Goal: Transaction & Acquisition: Purchase product/service

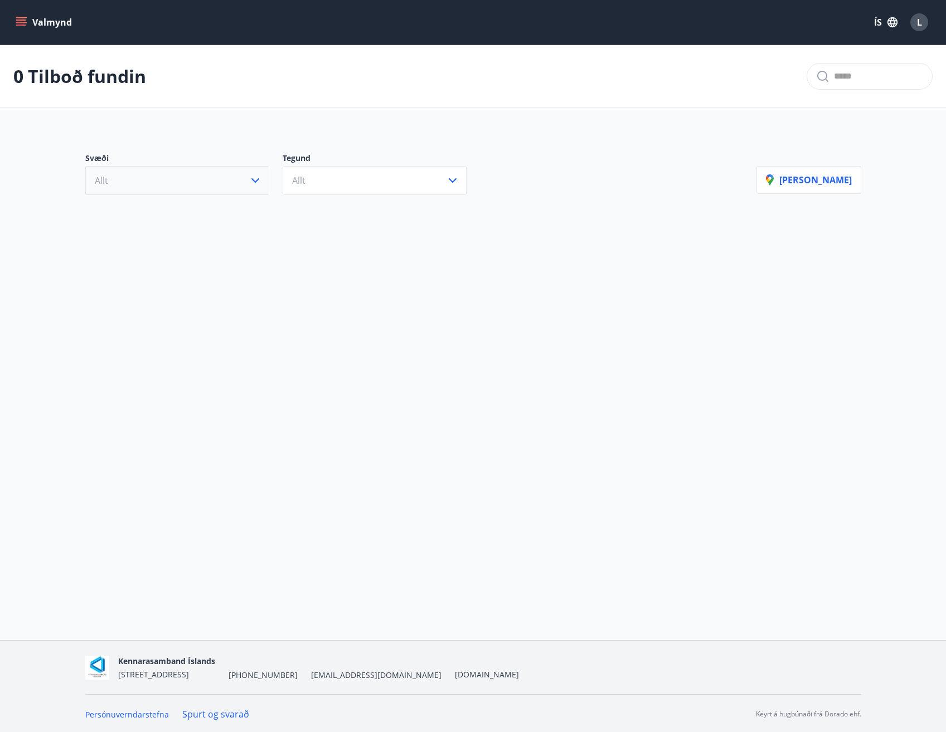
click at [214, 192] on button "Allt" at bounding box center [177, 180] width 184 height 29
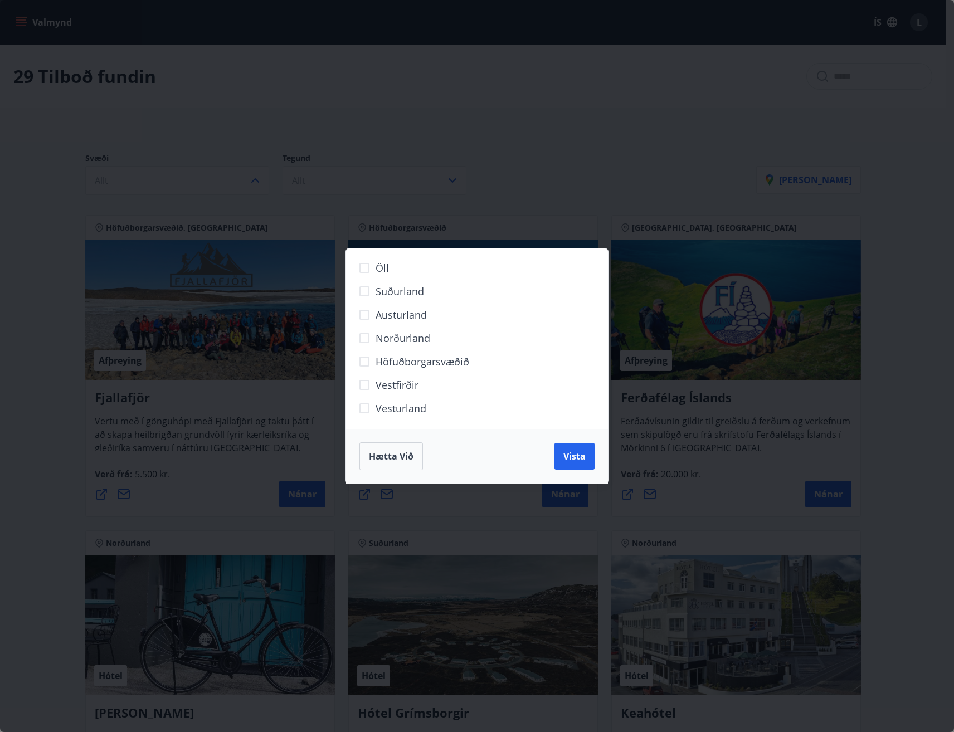
click at [397, 411] on span "Vesturland" at bounding box center [401, 408] width 51 height 14
click at [580, 457] on span "Vista" at bounding box center [574, 456] width 22 height 12
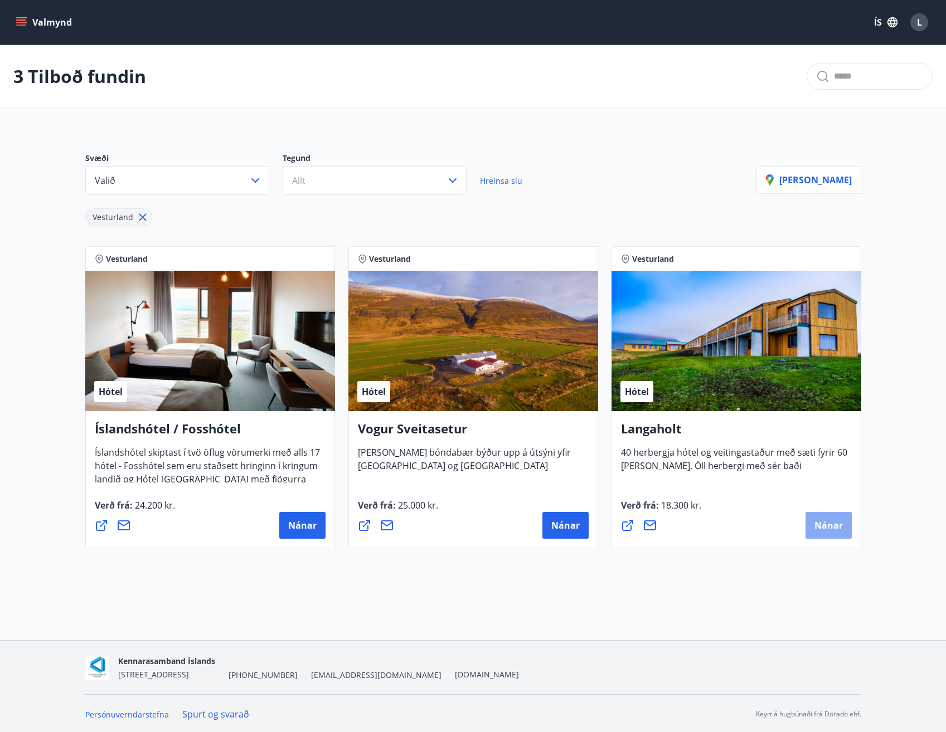
click at [830, 524] on span "Nánar" at bounding box center [828, 525] width 28 height 12
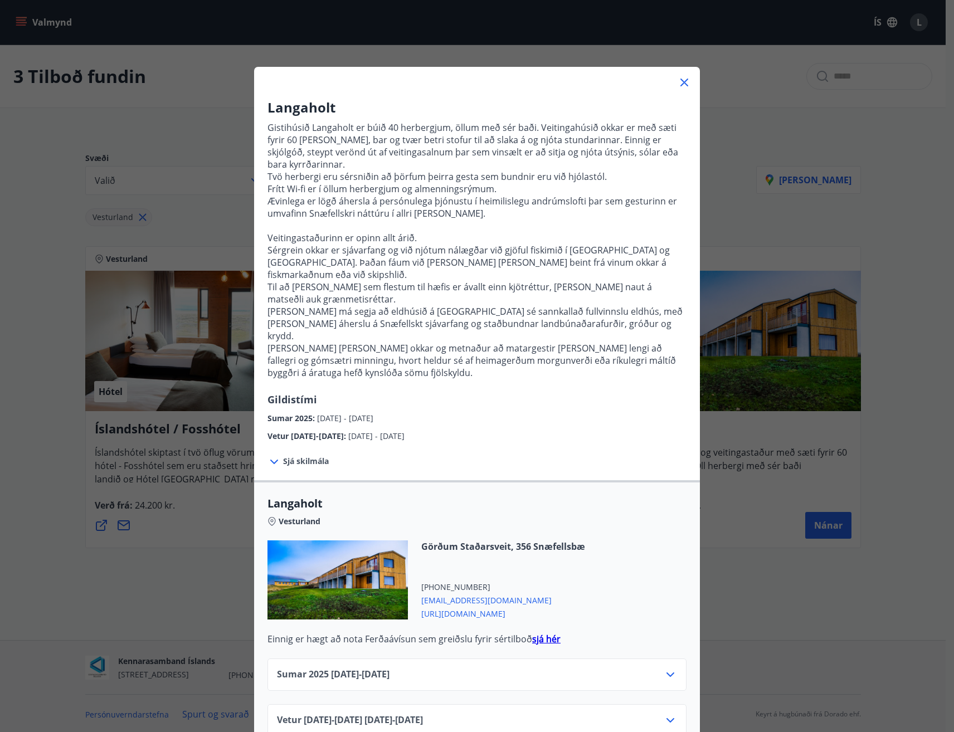
click at [668, 668] on icon at bounding box center [670, 674] width 13 height 13
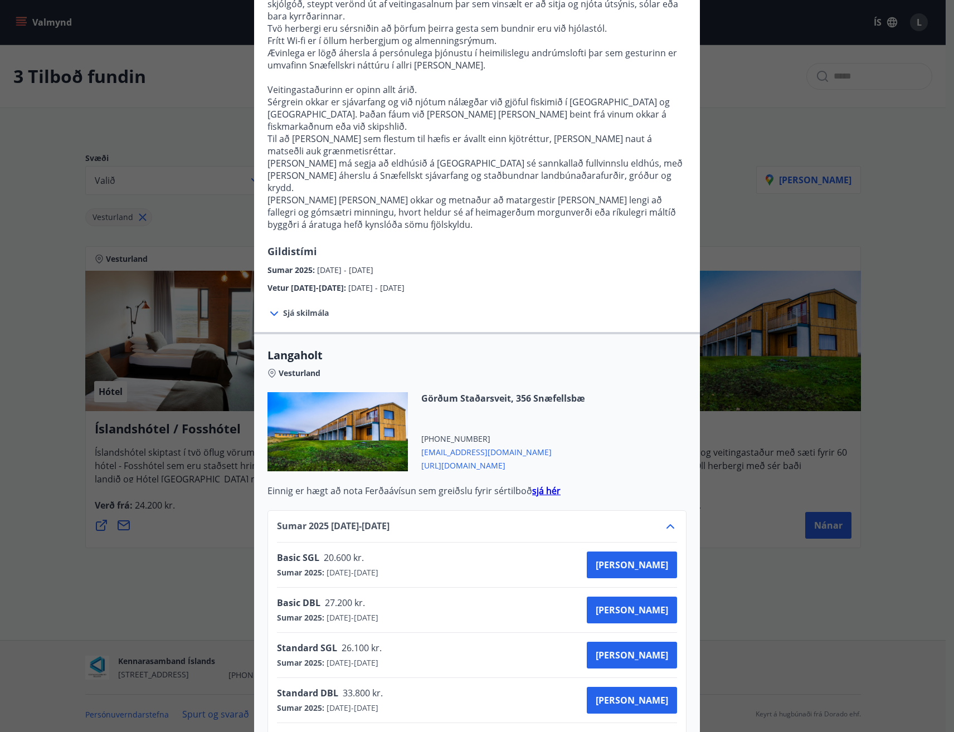
scroll to position [167, 0]
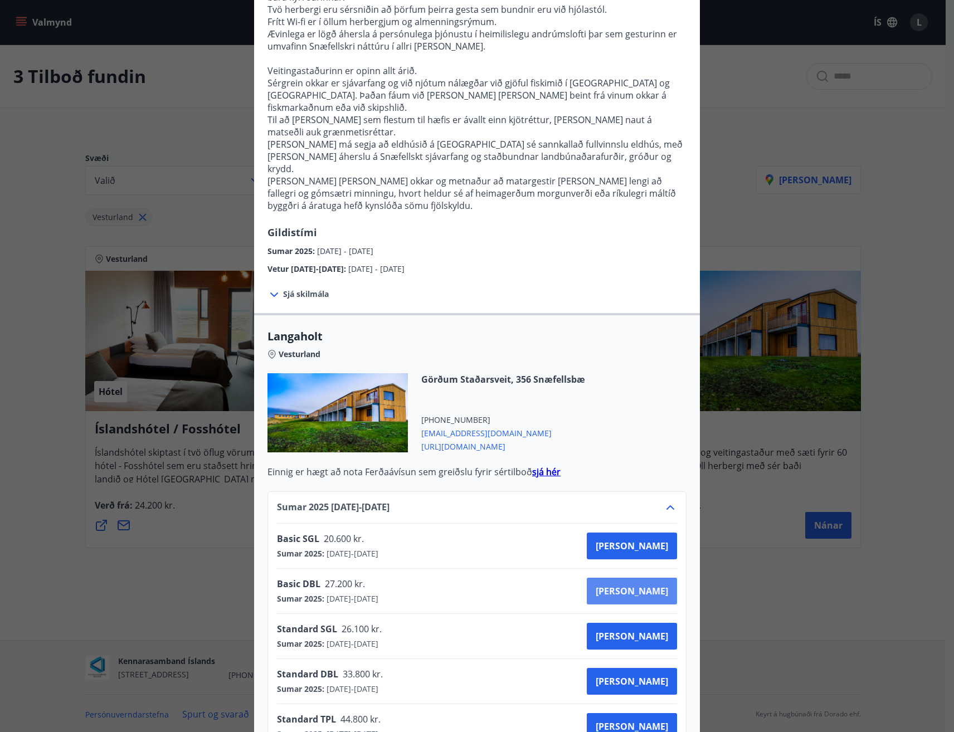
click at [650, 578] on button "[PERSON_NAME]" at bounding box center [632, 591] width 90 height 27
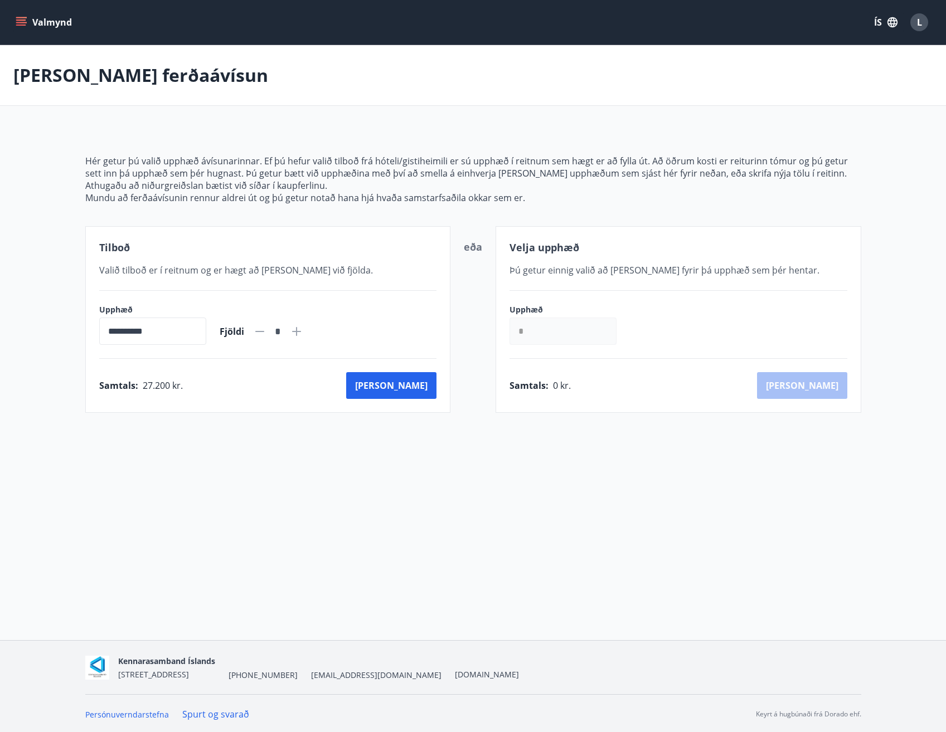
click at [301, 330] on icon at bounding box center [296, 331] width 9 height 9
click at [266, 330] on icon at bounding box center [259, 331] width 13 height 13
type input "*"
click at [429, 380] on button "[PERSON_NAME]" at bounding box center [391, 385] width 90 height 27
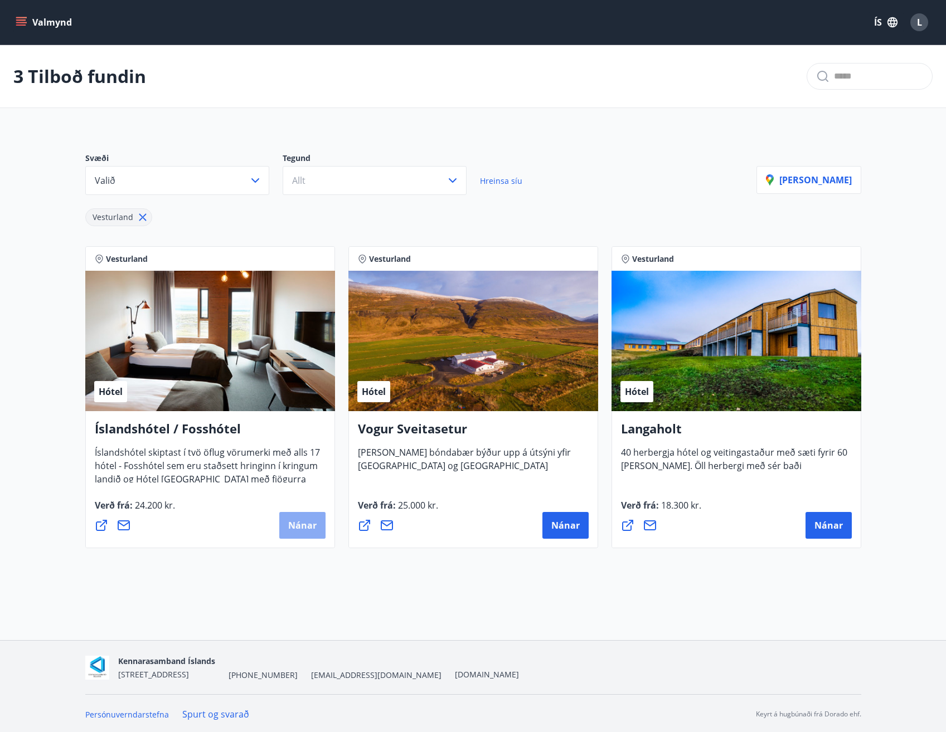
click at [317, 530] on button "Nánar" at bounding box center [302, 525] width 46 height 27
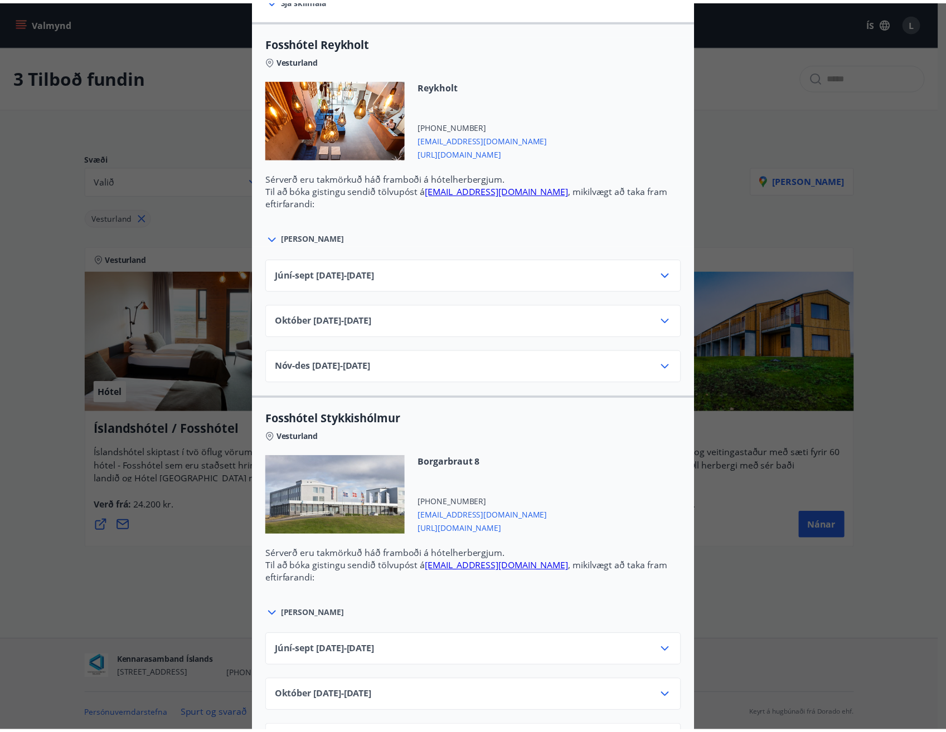
scroll to position [557, 0]
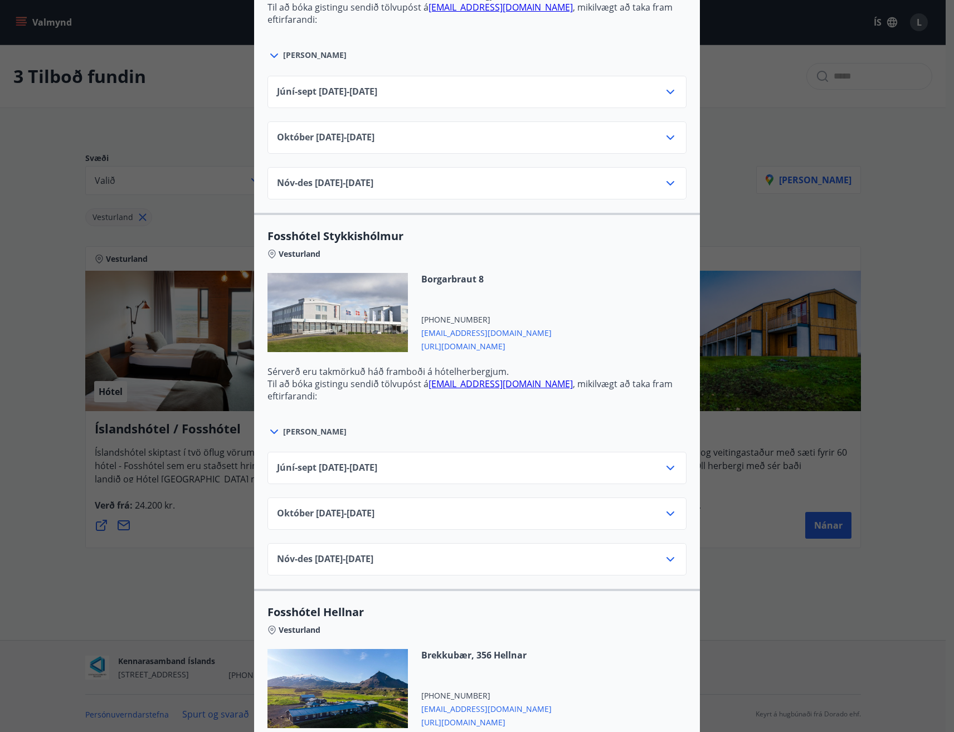
click at [608, 469] on div "Júní-[DATE]06.25 - [DATE]" at bounding box center [477, 472] width 400 height 22
click at [664, 469] on icon at bounding box center [670, 467] width 13 height 13
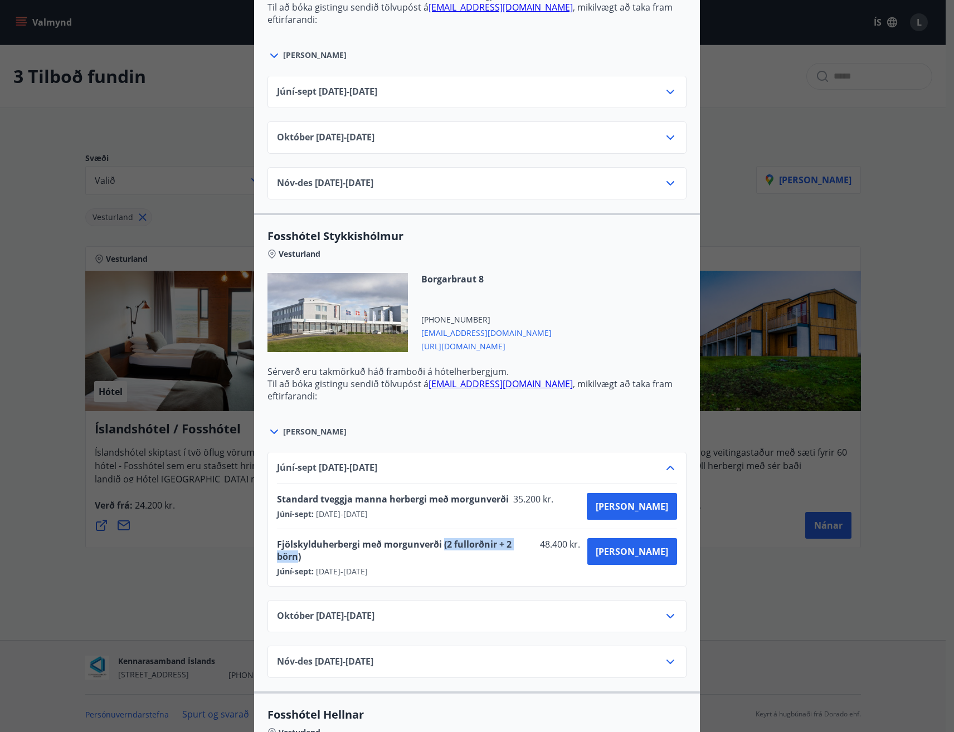
drag, startPoint x: 440, startPoint y: 548, endPoint x: 531, endPoint y: 540, distance: 90.7
click at [531, 540] on span "Fjölskylduherbergi með morgunverði (2 fullorðnir + 2 börn)" at bounding box center [406, 550] width 259 height 25
drag, startPoint x: 531, startPoint y: 540, endPoint x: 647, endPoint y: 507, distance: 121.2
click at [647, 507] on span "[PERSON_NAME]" at bounding box center [632, 506] width 72 height 12
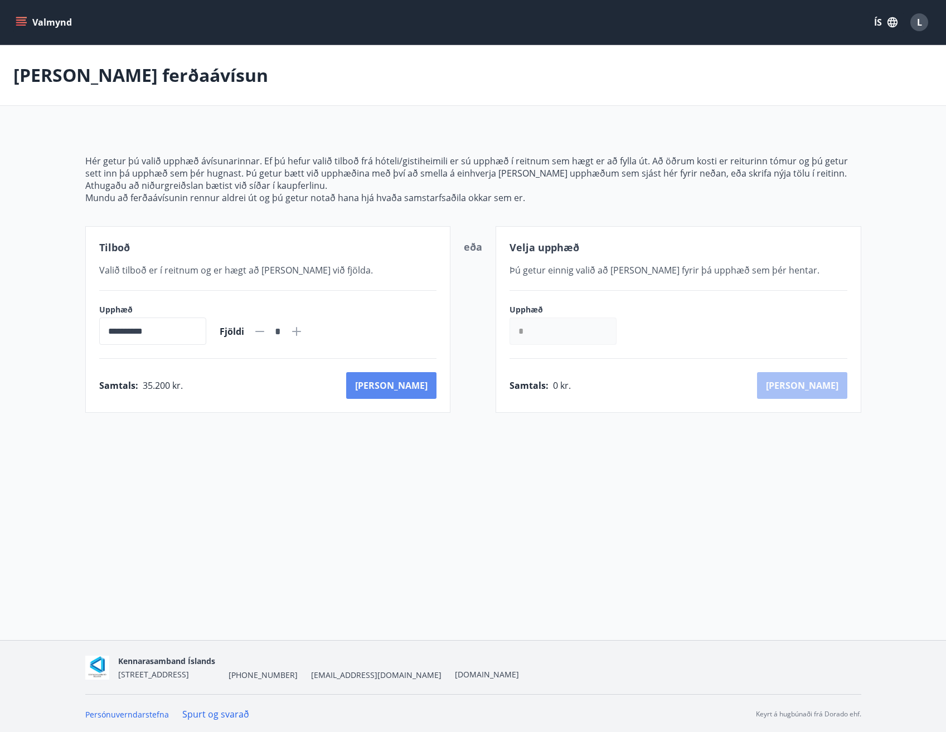
click at [398, 397] on button "[PERSON_NAME]" at bounding box center [391, 385] width 90 height 27
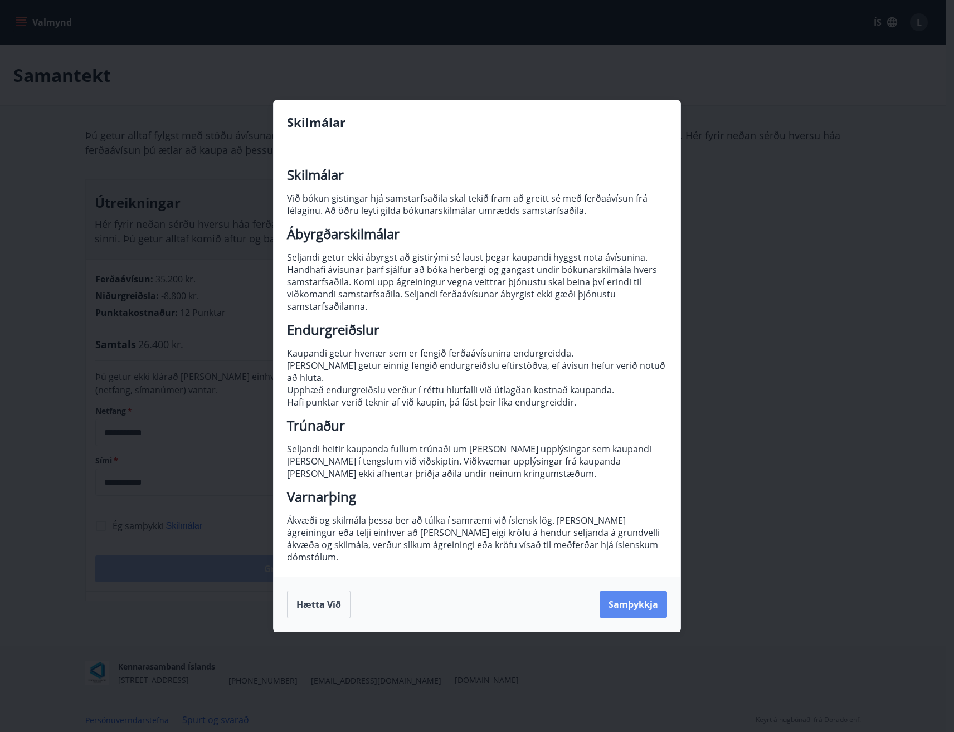
click at [633, 591] on button "Samþykkja" at bounding box center [633, 604] width 67 height 27
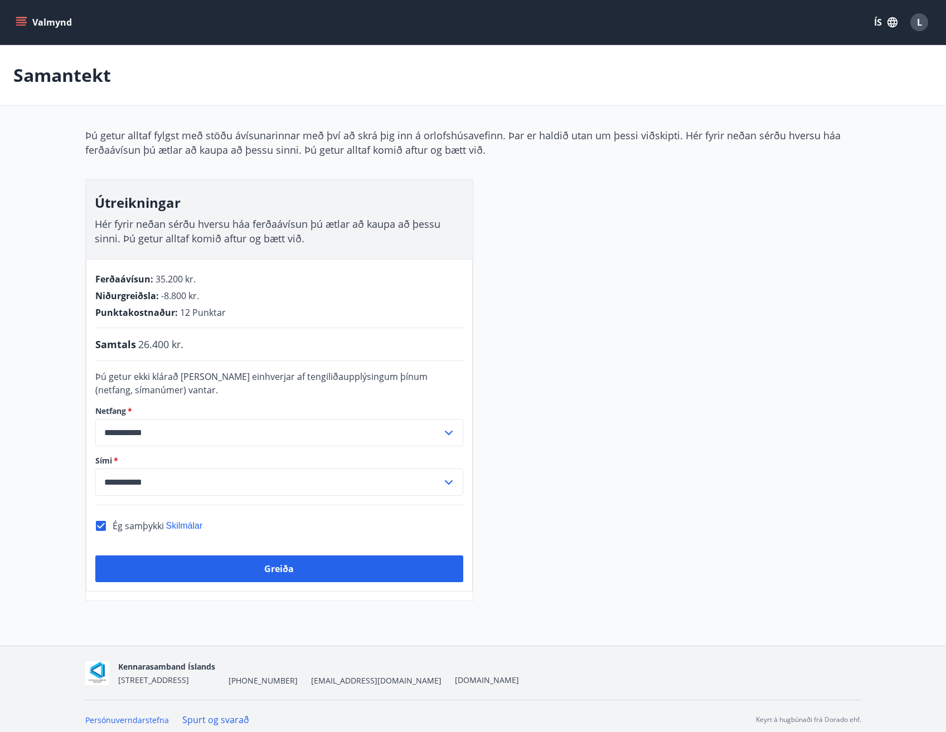
click at [724, 236] on div "**********" at bounding box center [473, 364] width 776 height 473
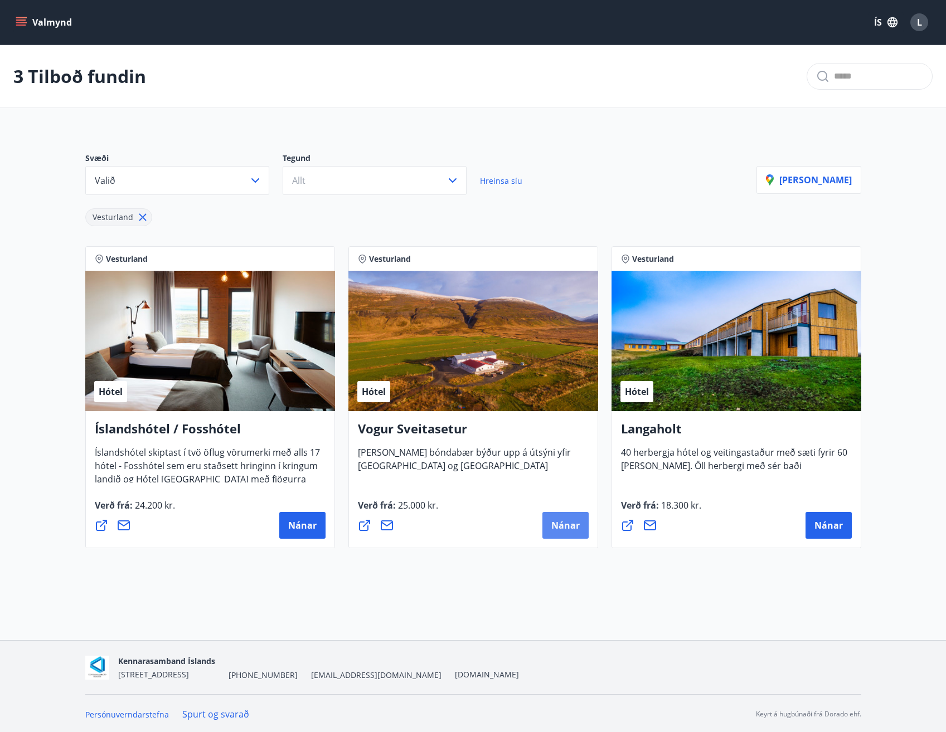
click at [553, 533] on button "Nánar" at bounding box center [565, 525] width 46 height 27
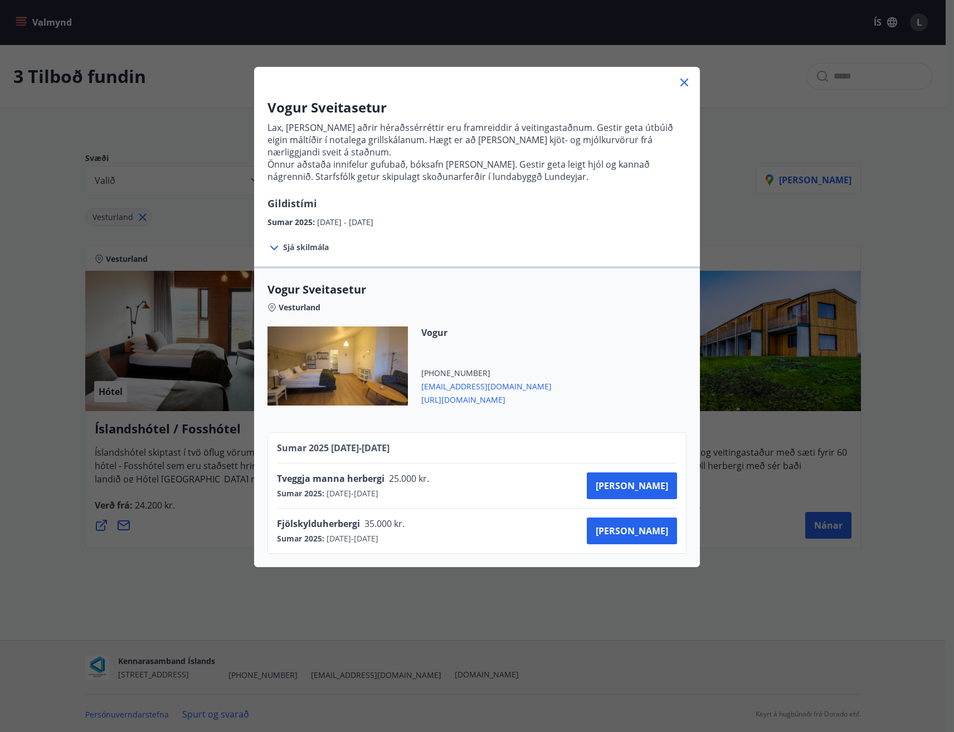
click at [678, 80] on icon at bounding box center [684, 82] width 13 height 13
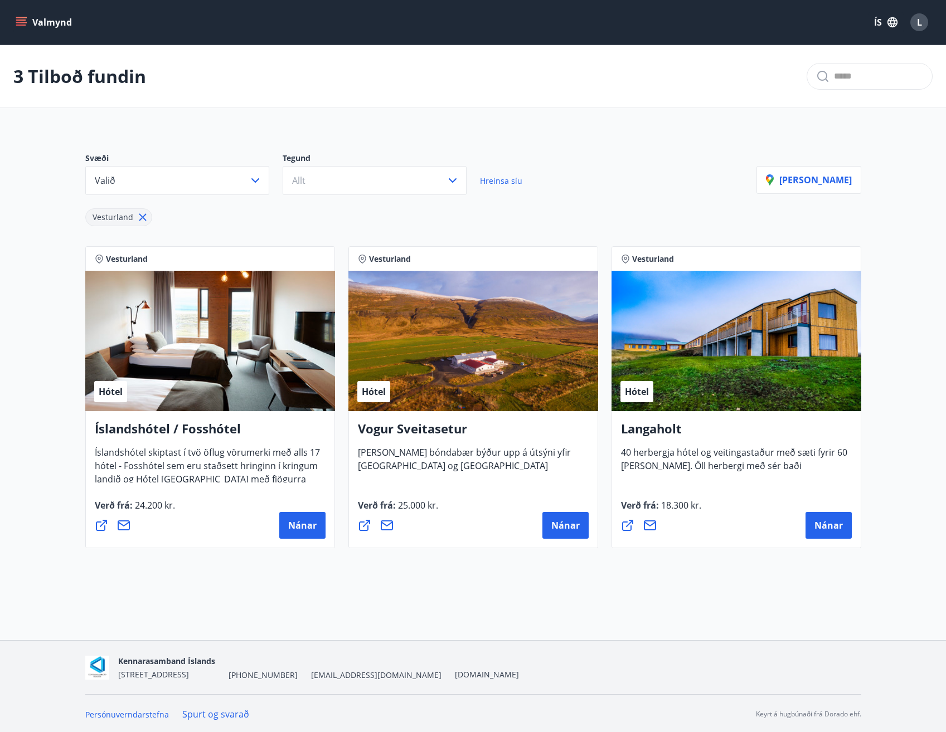
click at [130, 223] on span "Vesturland" at bounding box center [113, 218] width 54 height 12
click at [260, 183] on icon "button" at bounding box center [255, 180] width 13 height 13
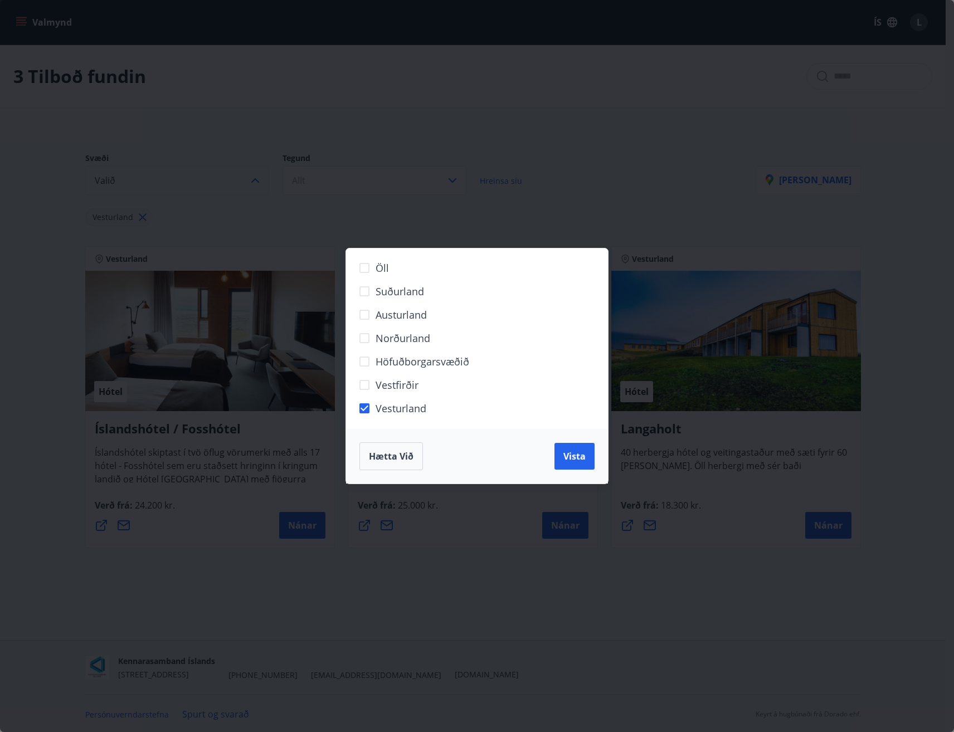
click at [390, 457] on span "Hætta við" at bounding box center [391, 456] width 45 height 12
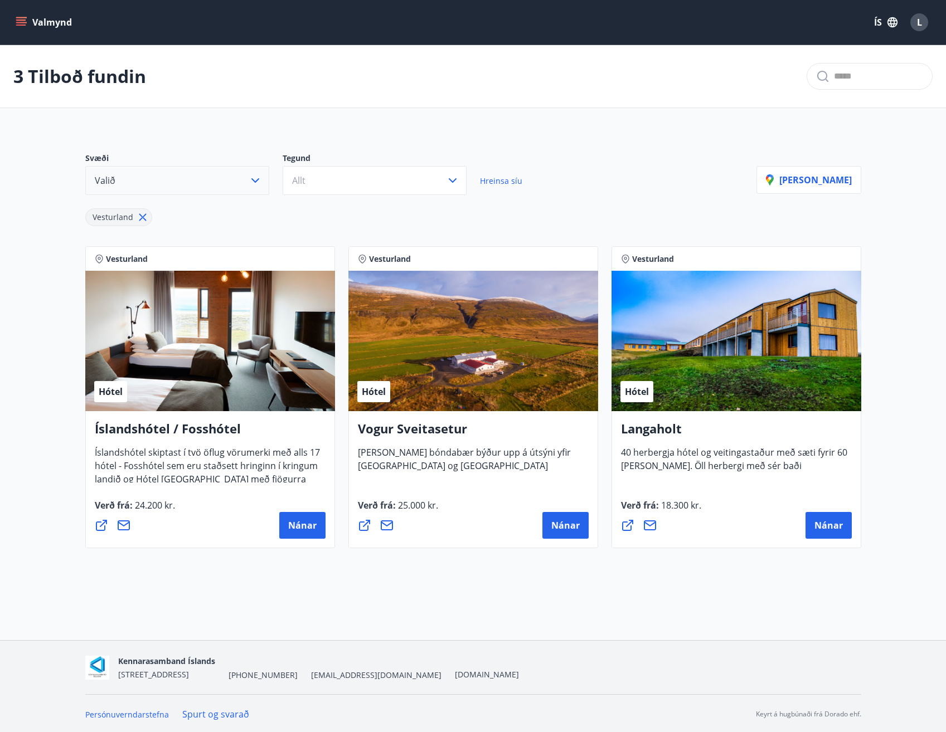
click at [133, 216] on span "Vesturland" at bounding box center [113, 218] width 54 height 12
click at [149, 186] on button "Valið" at bounding box center [177, 180] width 184 height 29
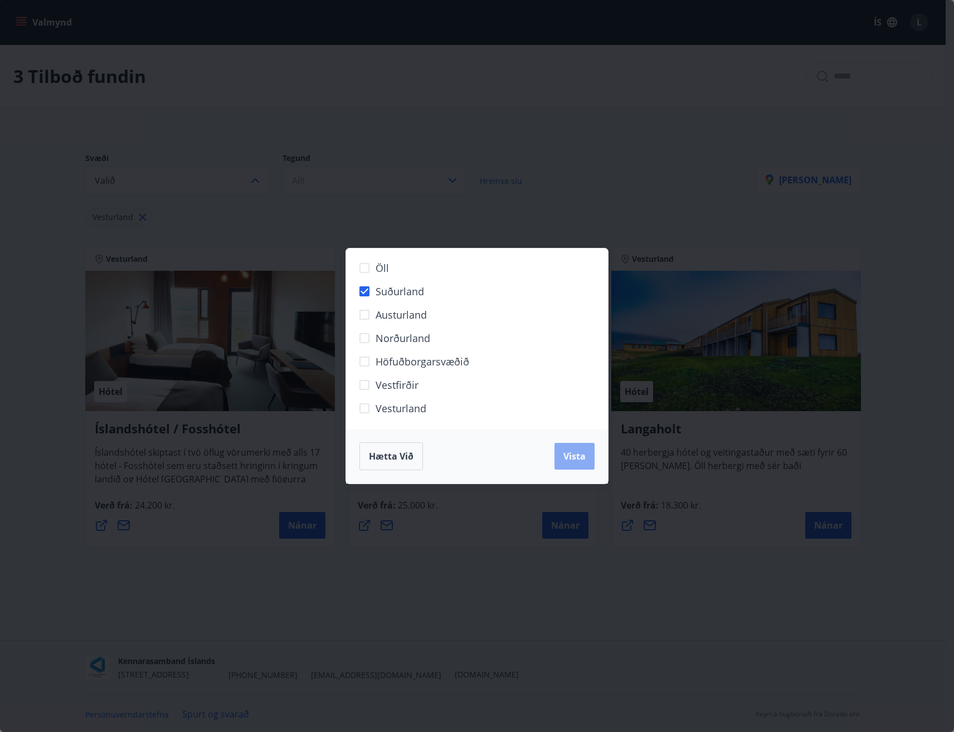
click at [578, 462] on span "Vista" at bounding box center [574, 456] width 22 height 12
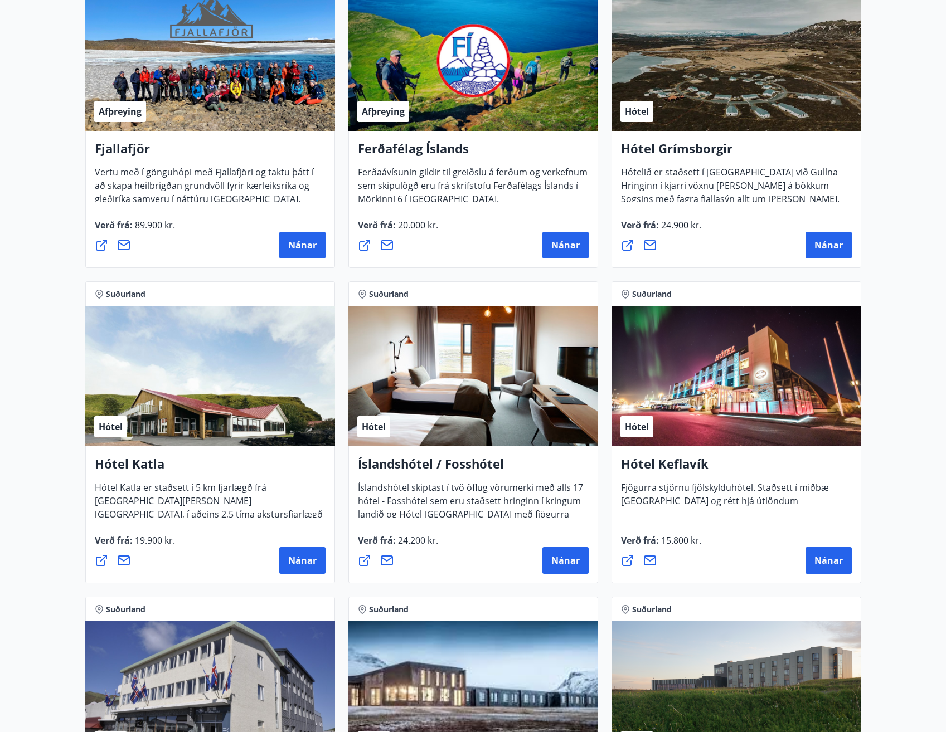
scroll to position [35, 0]
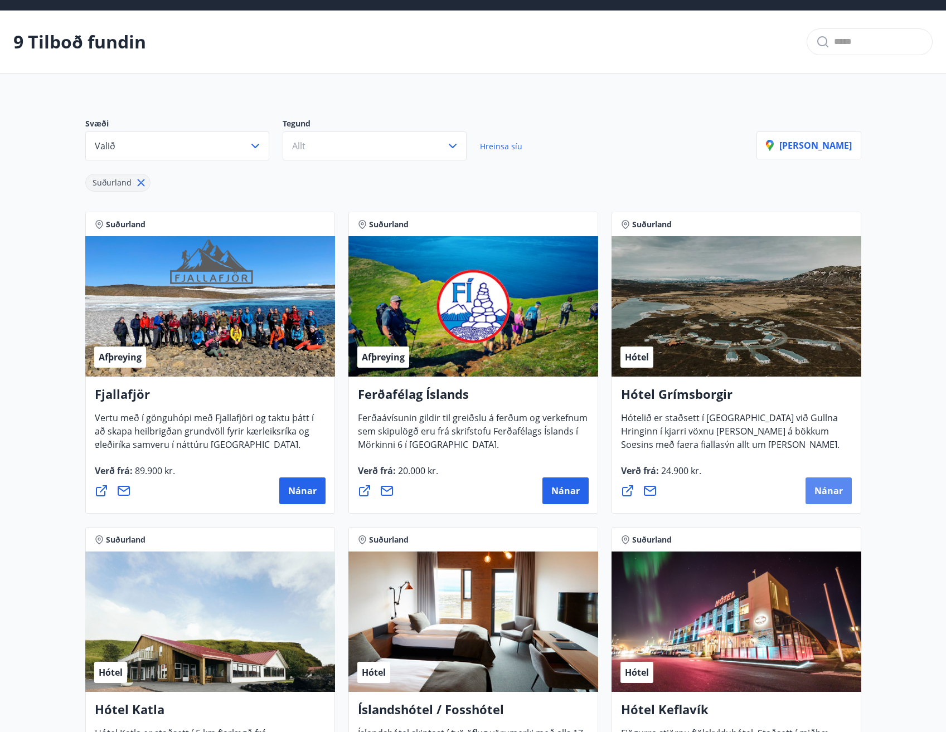
click at [846, 497] on button "Nánar" at bounding box center [828, 491] width 46 height 27
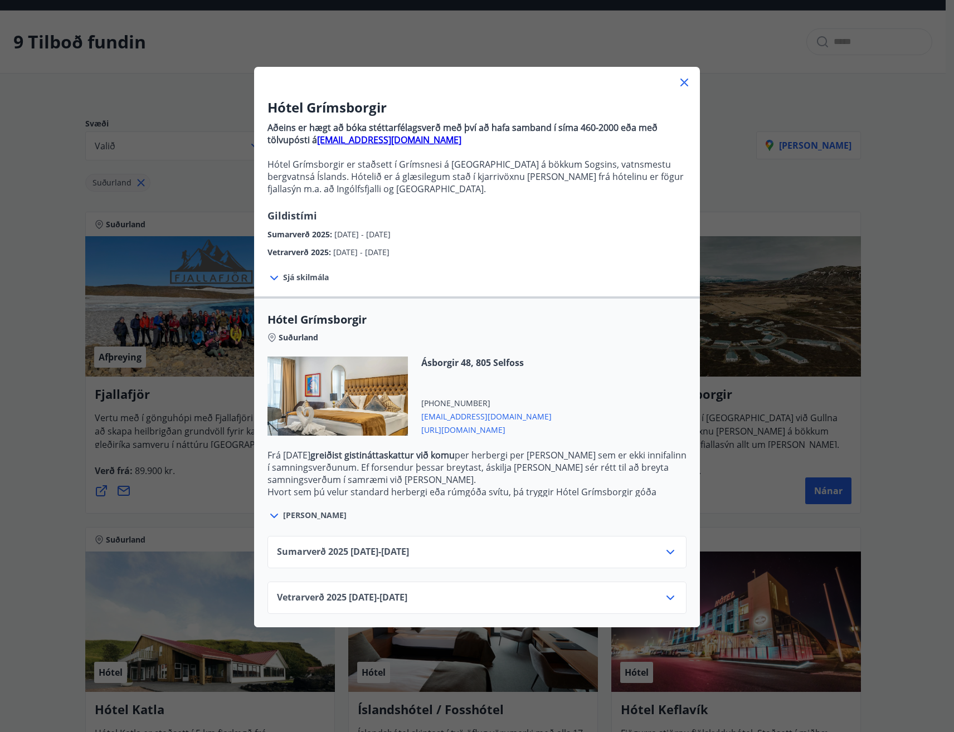
click at [283, 280] on span "Sjá skilmála" at bounding box center [306, 277] width 46 height 11
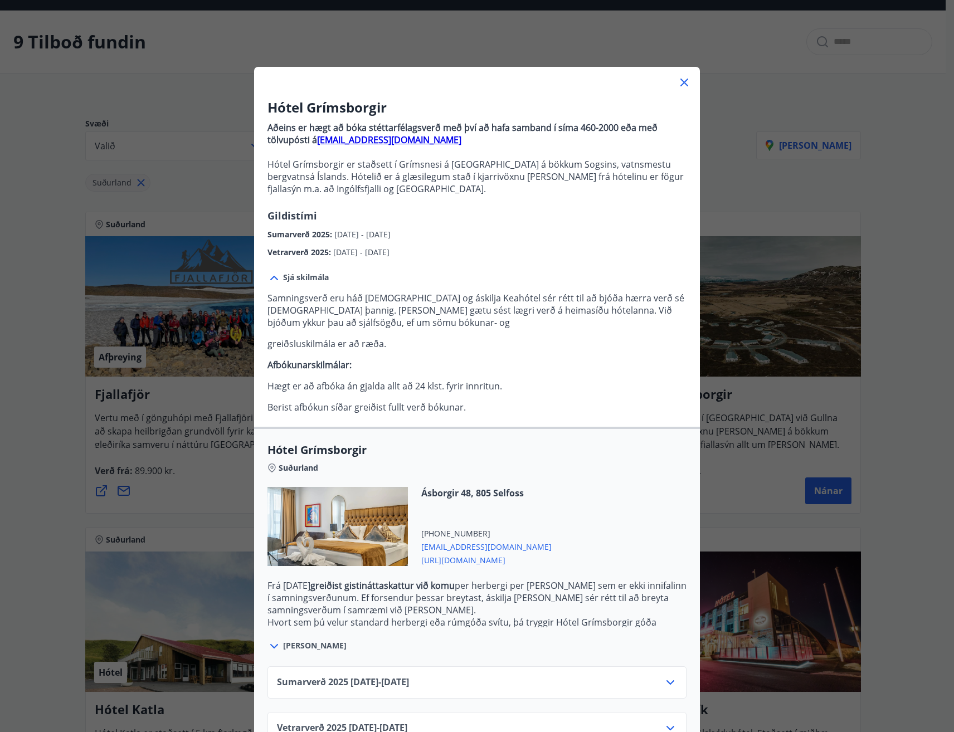
click at [269, 280] on icon at bounding box center [274, 277] width 13 height 13
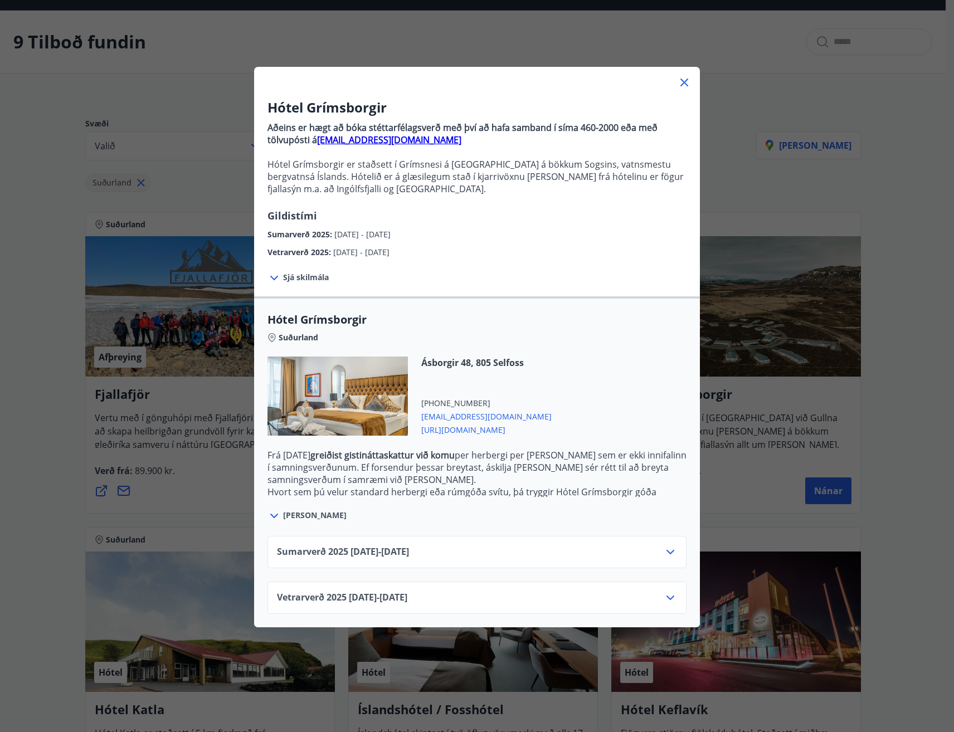
click at [571, 238] on div "Sumarverð 2025 : [DATE] - [DATE]" at bounding box center [477, 232] width 419 height 18
click at [678, 86] on icon at bounding box center [684, 82] width 13 height 13
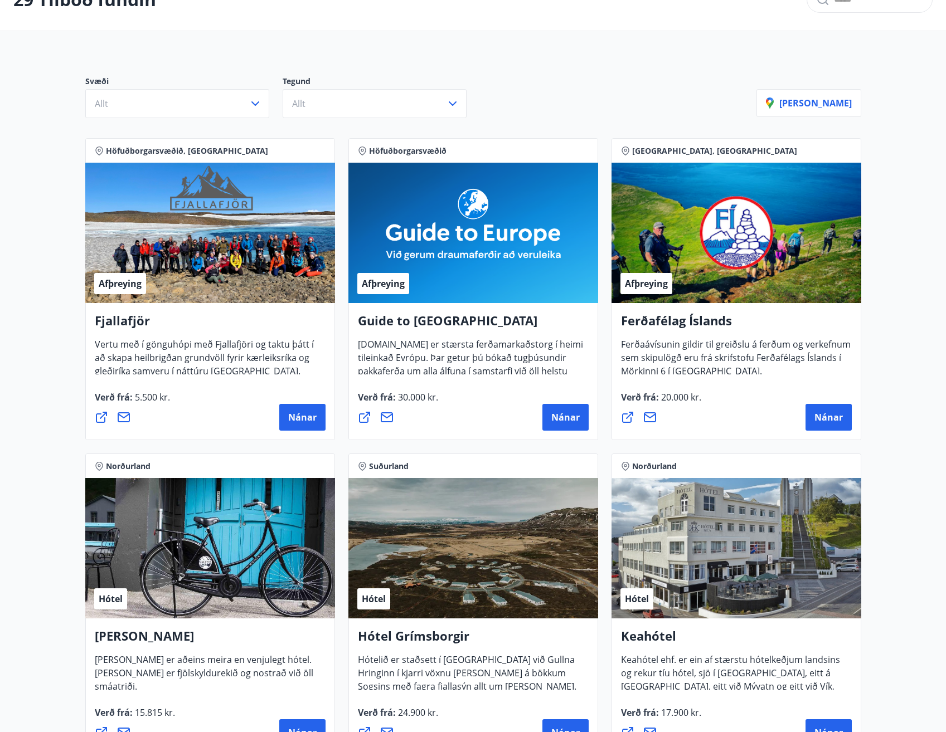
scroll to position [57, 0]
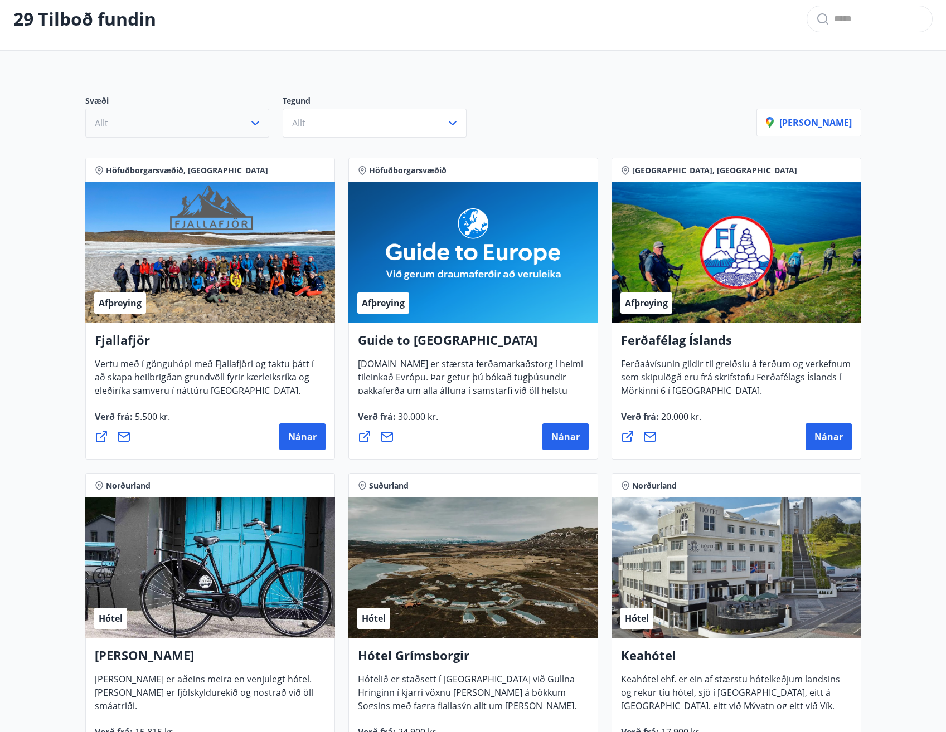
click at [238, 124] on button "Allt" at bounding box center [177, 123] width 184 height 29
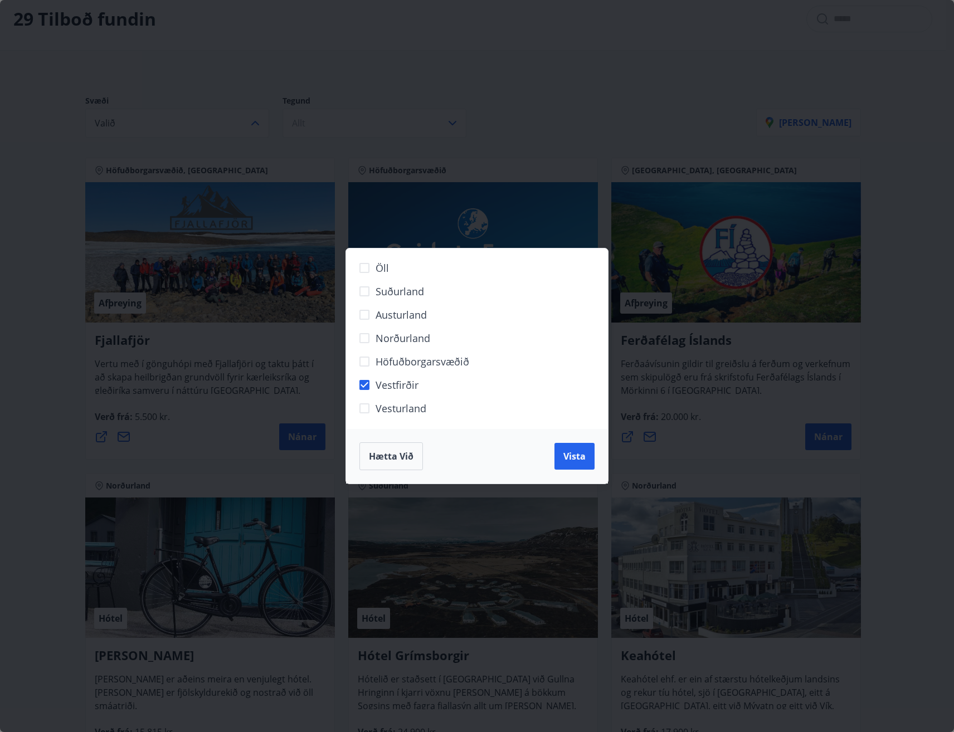
click at [600, 465] on div "Hætta við Vista" at bounding box center [477, 456] width 262 height 55
click at [580, 464] on button "Vista" at bounding box center [575, 456] width 40 height 27
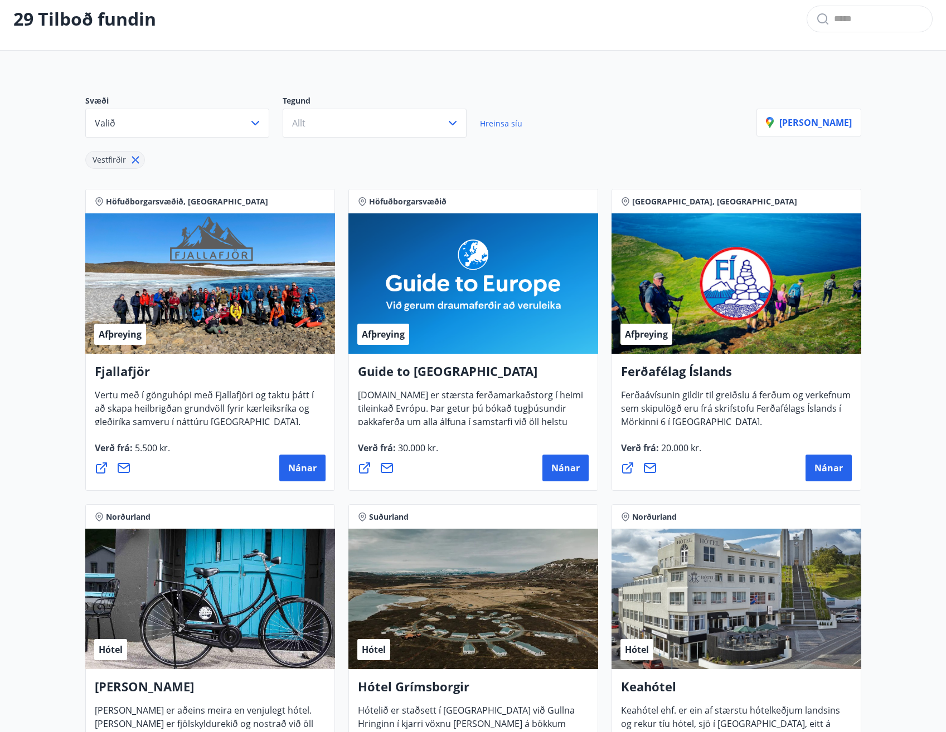
scroll to position [2, 0]
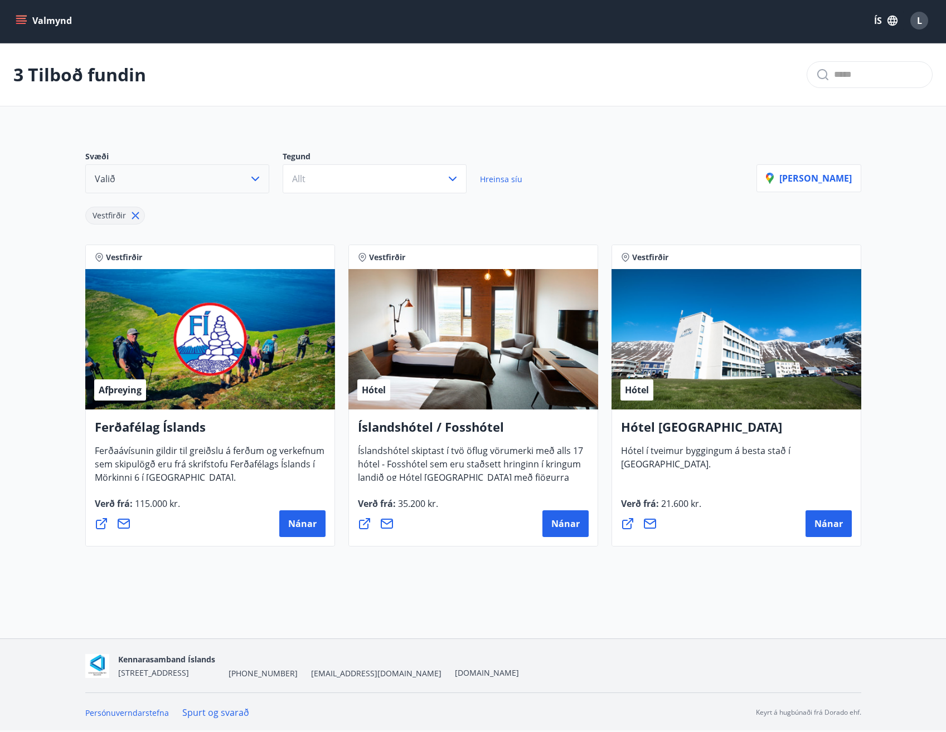
click at [155, 187] on button "Valið" at bounding box center [177, 178] width 184 height 29
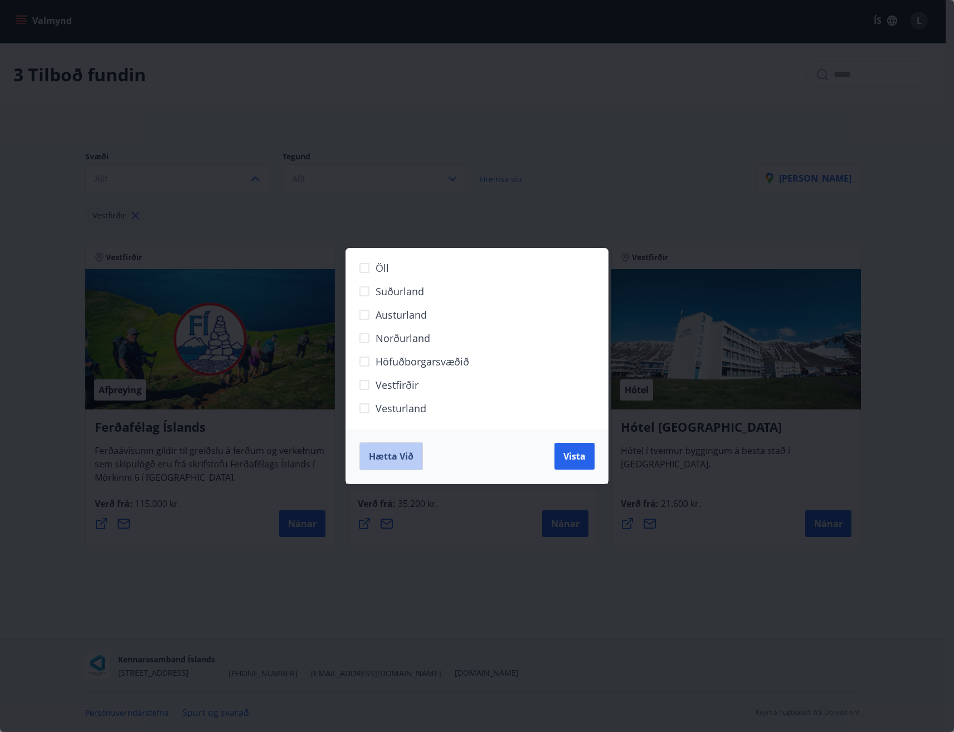
click at [400, 454] on span "Hætta við" at bounding box center [391, 456] width 45 height 12
